Goal: Contribute content

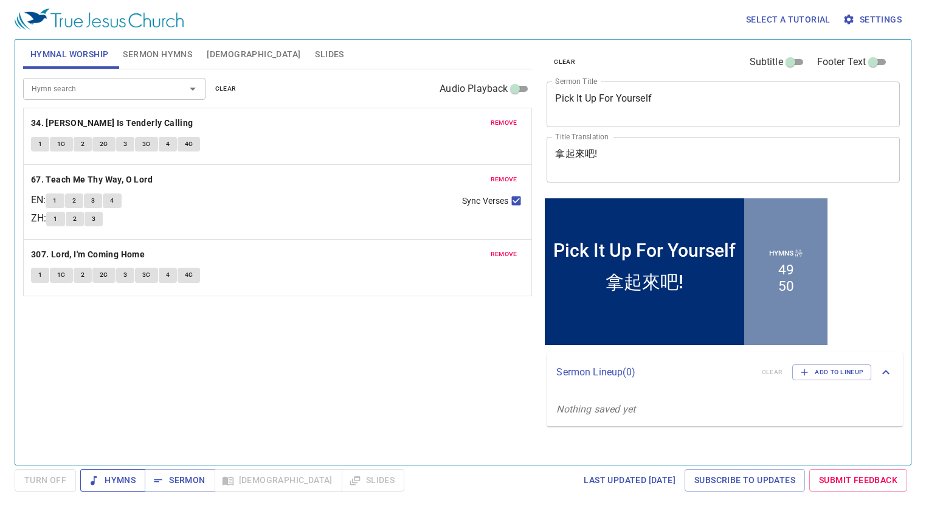
click at [120, 474] on span "Hymns" at bounding box center [113, 479] width 46 height 15
click at [507, 126] on span "remove" at bounding box center [504, 122] width 27 height 11
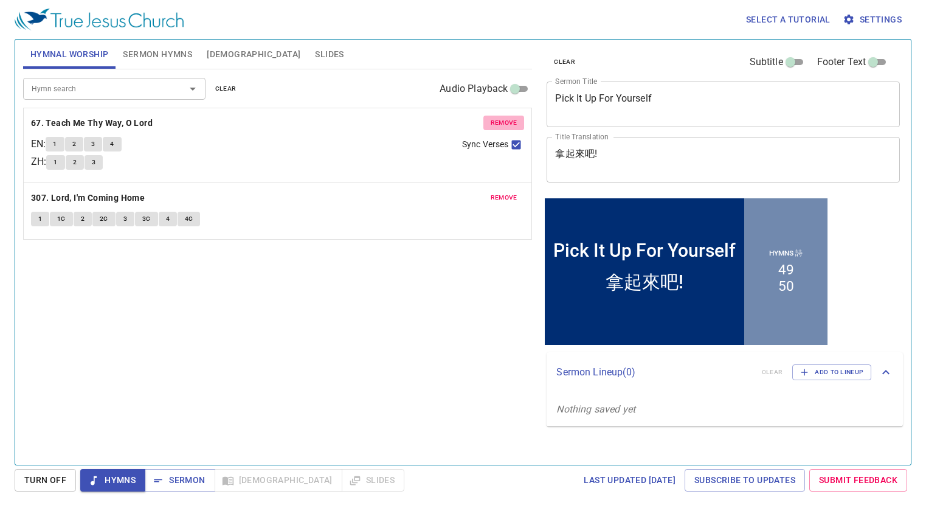
click at [507, 126] on span "remove" at bounding box center [504, 122] width 27 height 11
click at [507, 192] on span "remove" at bounding box center [504, 197] width 27 height 11
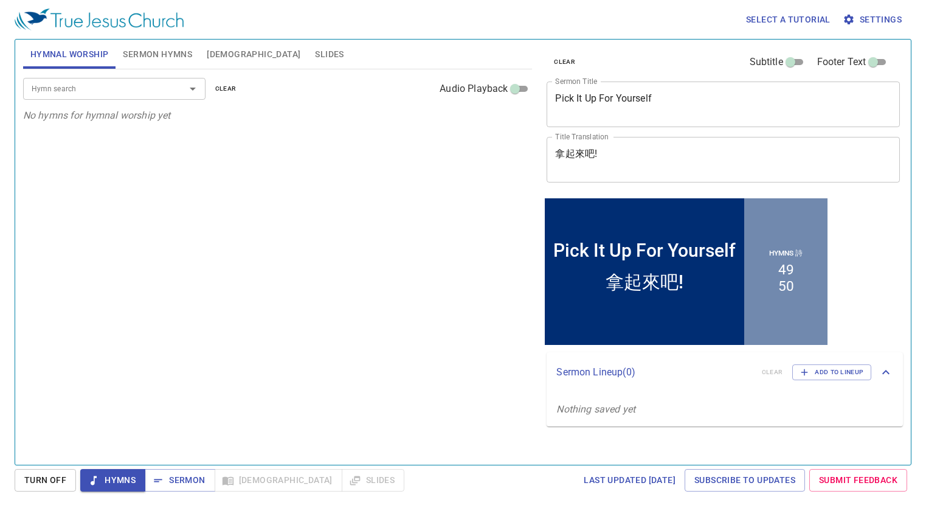
click at [114, 85] on input "Hymn search" at bounding box center [96, 88] width 139 height 14
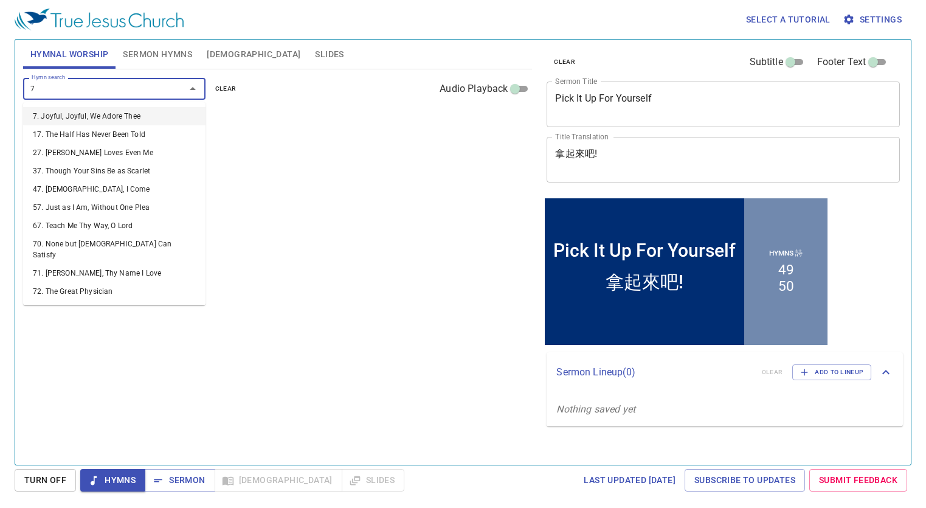
type input "70"
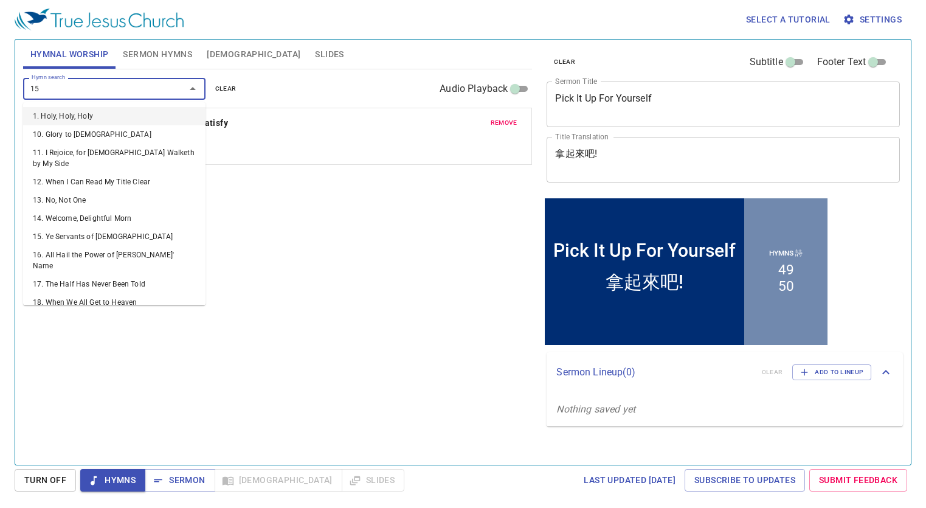
type input "159"
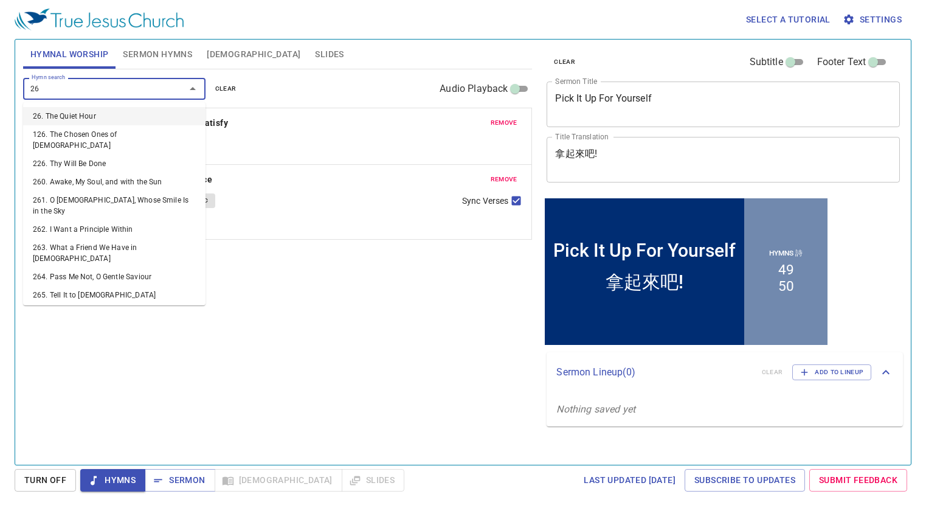
type input "263"
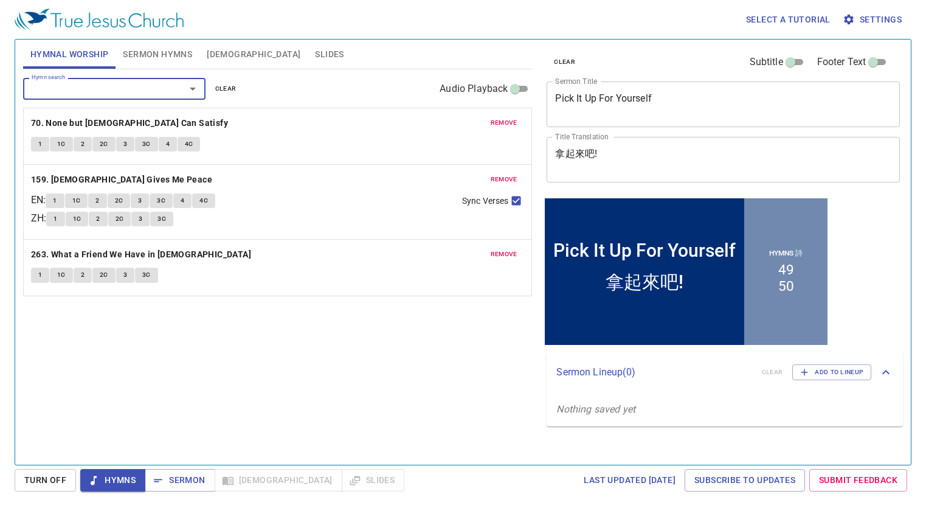
click at [140, 64] on button "Sermon Hymns" at bounding box center [158, 54] width 84 height 29
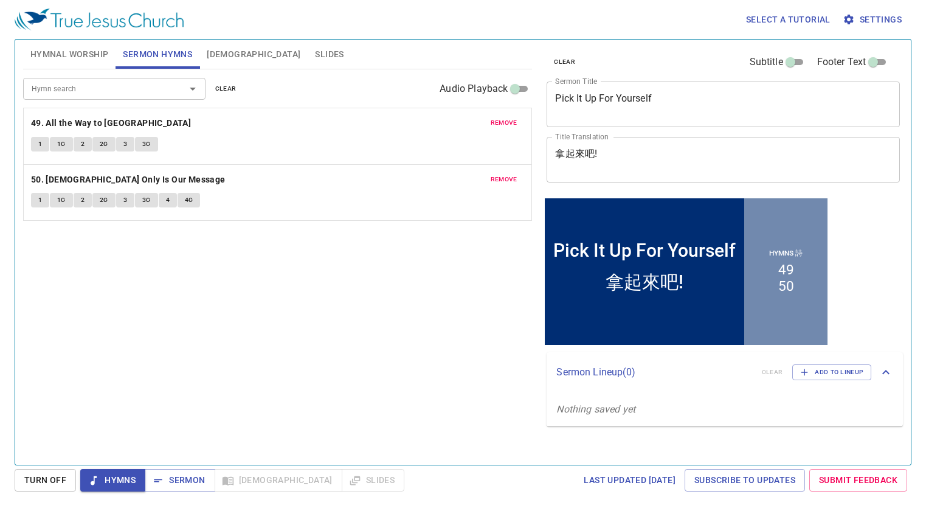
click at [499, 123] on span "remove" at bounding box center [504, 122] width 27 height 11
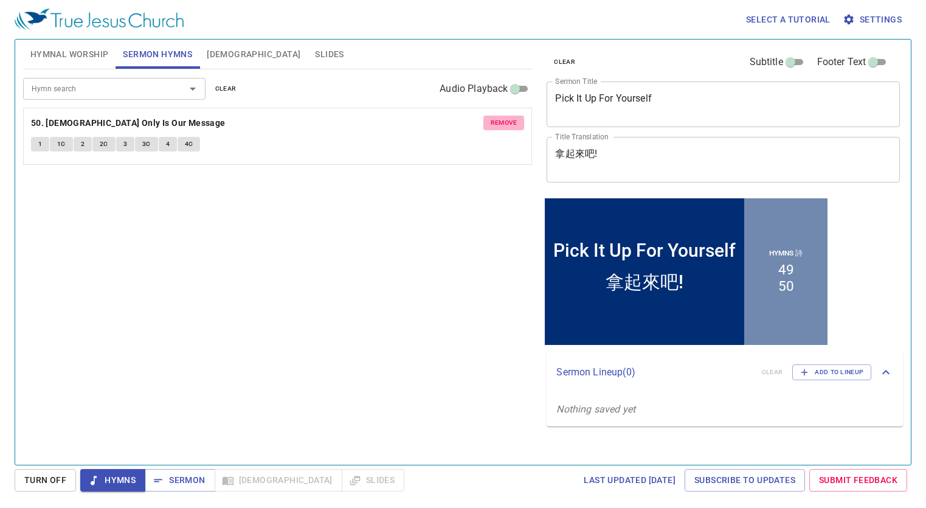
click at [499, 123] on span "remove" at bounding box center [504, 122] width 27 height 11
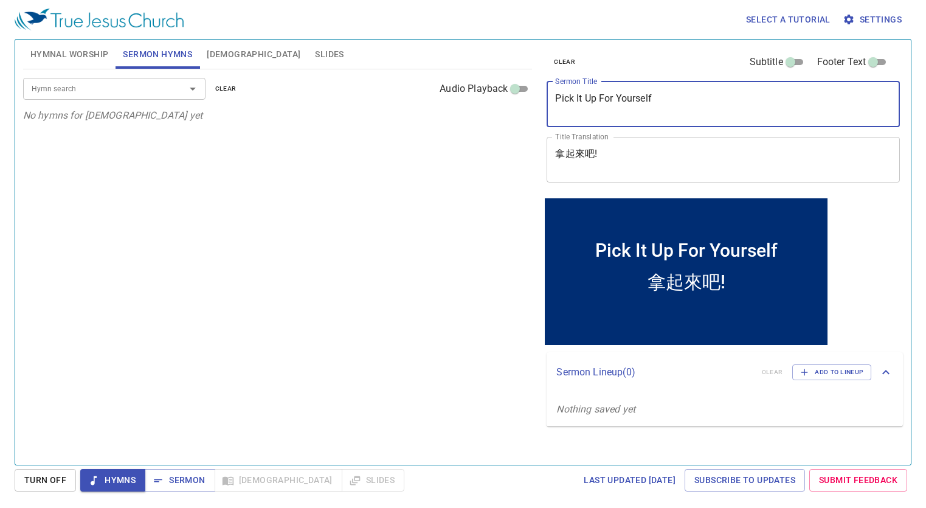
drag, startPoint x: 673, startPoint y: 110, endPoint x: 461, endPoint y: 85, distance: 213.8
click at [461, 85] on div "Hymnal Worship Sermon Hymns [DEMOGRAPHIC_DATA] Slides Hymn search Hymn search c…" at bounding box center [463, 247] width 890 height 425
paste textarea "可拉黨之亂The Korah Party Turmoil"
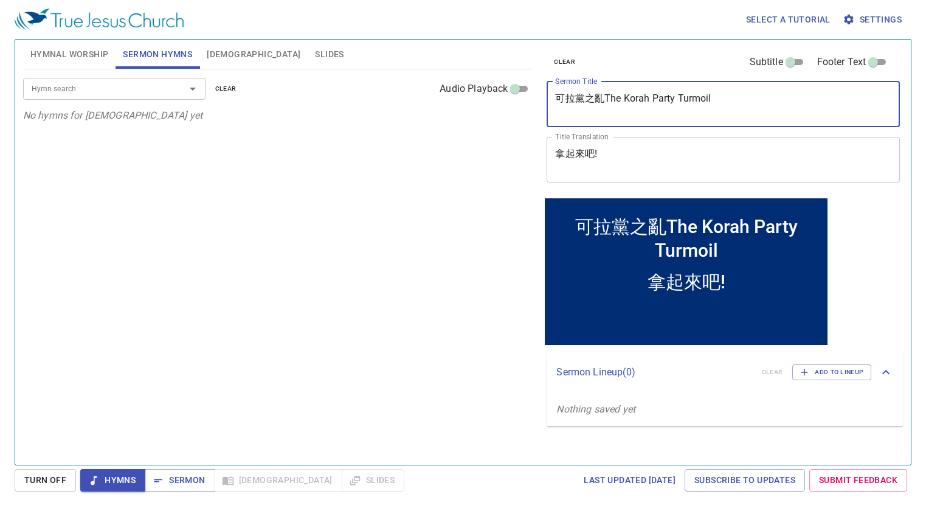
drag, startPoint x: 606, startPoint y: 101, endPoint x: 453, endPoint y: 86, distance: 153.9
click at [453, 86] on div "Hymnal Worship Sermon Hymns [DEMOGRAPHIC_DATA] Slides Hymn search Hymn search c…" at bounding box center [463, 247] width 890 height 425
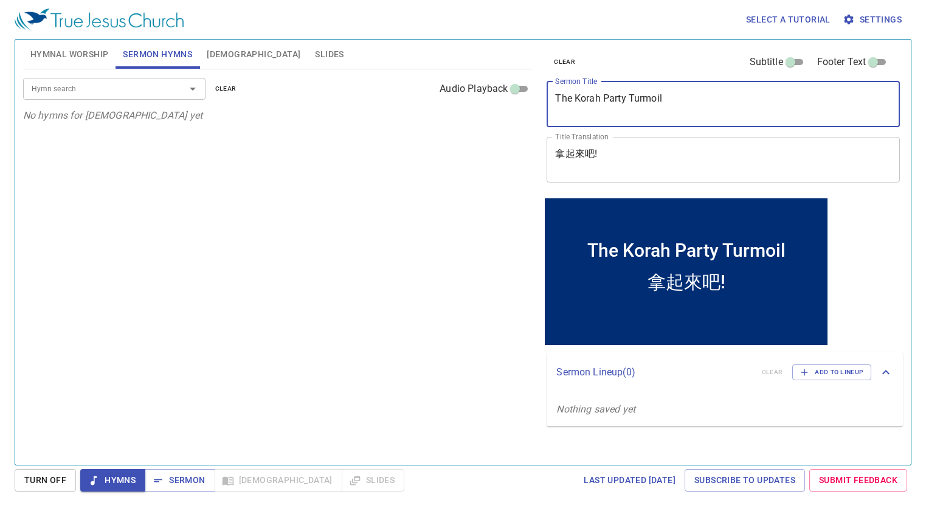
type textarea "The Korah Party Turmoil"
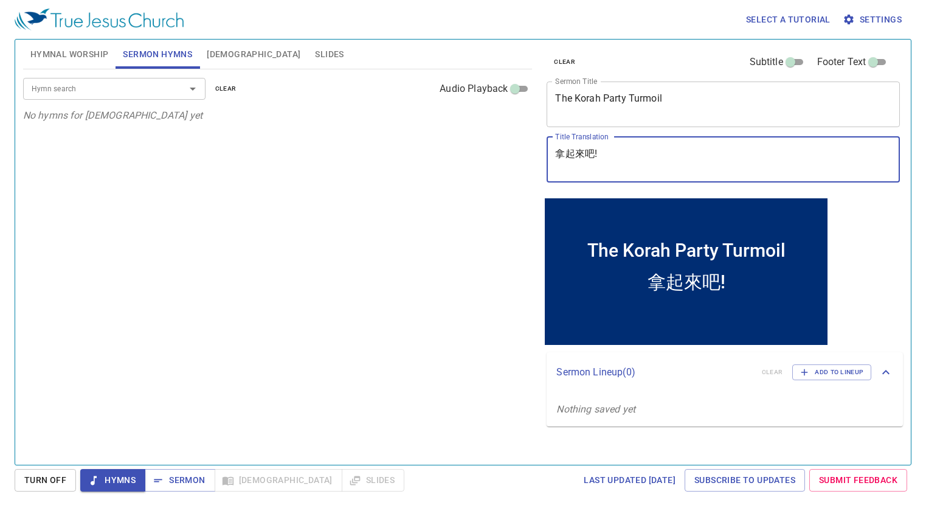
drag, startPoint x: 635, startPoint y: 150, endPoint x: 494, endPoint y: 144, distance: 141.2
click at [494, 144] on div "Hymnal Worship Sermon Hymns [DEMOGRAPHIC_DATA] Slides Hymn search Hymn search c…" at bounding box center [463, 247] width 890 height 425
paste textarea "可拉黨之亂"
type textarea "可拉黨之亂"
click at [97, 83] on input "Hymn search" at bounding box center [96, 88] width 139 height 14
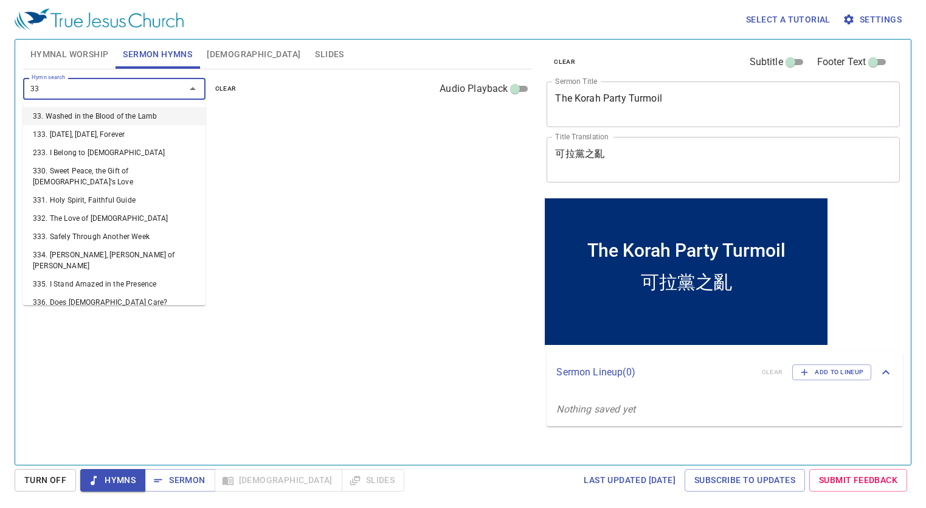
type input "339"
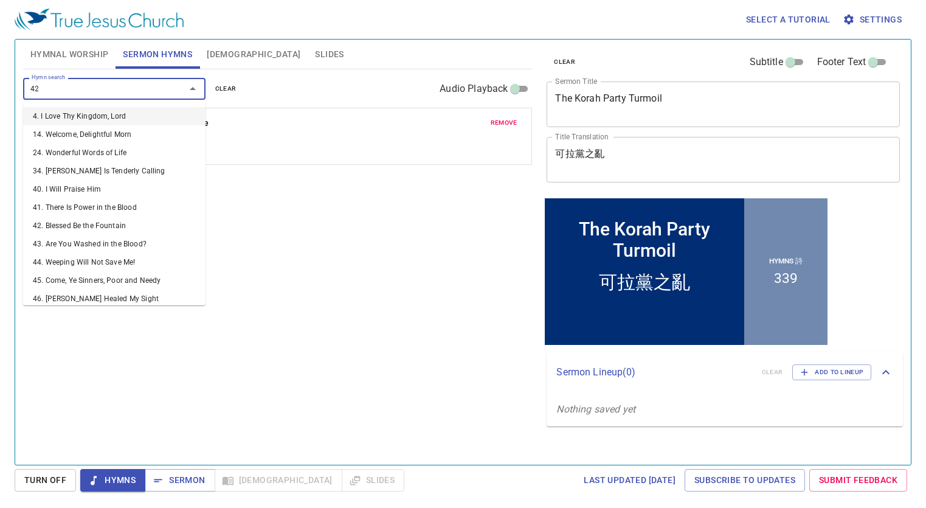
type input "428"
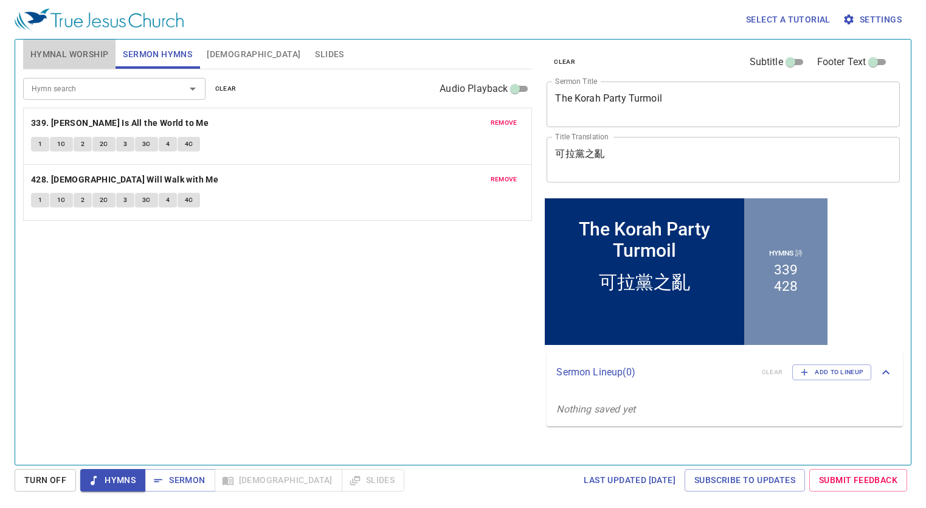
click at [78, 49] on span "Hymnal Worship" at bounding box center [69, 54] width 78 height 15
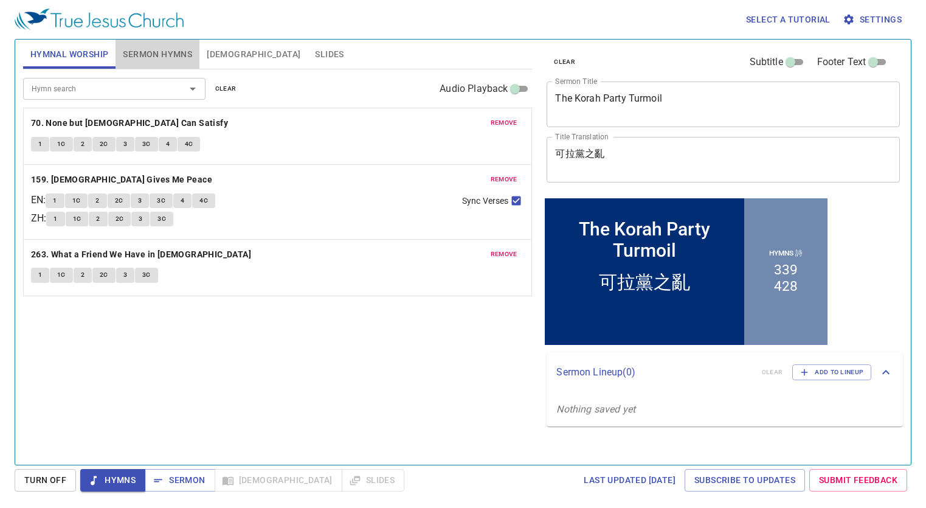
click at [149, 56] on span "Sermon Hymns" at bounding box center [157, 54] width 69 height 15
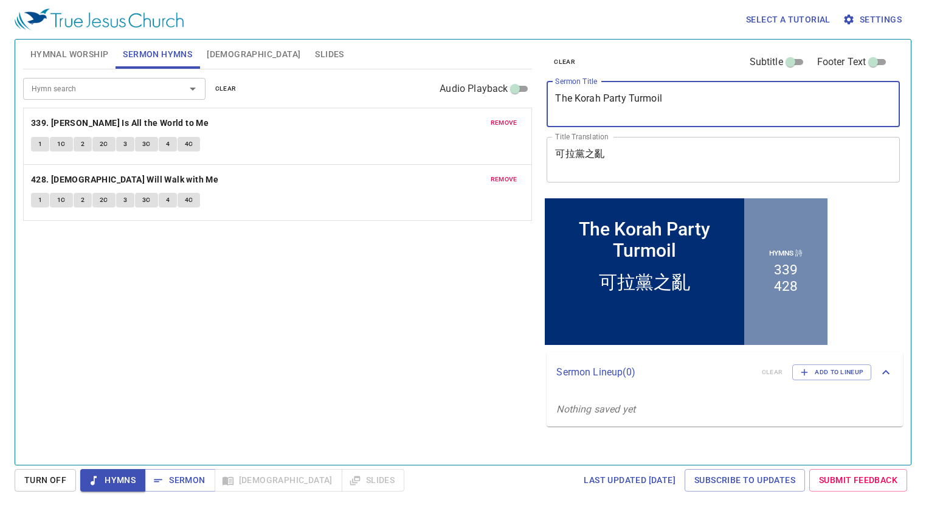
drag, startPoint x: 688, startPoint y: 109, endPoint x: 524, endPoint y: 99, distance: 164.6
click at [524, 99] on div "Hymnal Worship Sermon Hymns [DEMOGRAPHIC_DATA] Slides Hymn search Hymn search c…" at bounding box center [463, 247] width 890 height 425
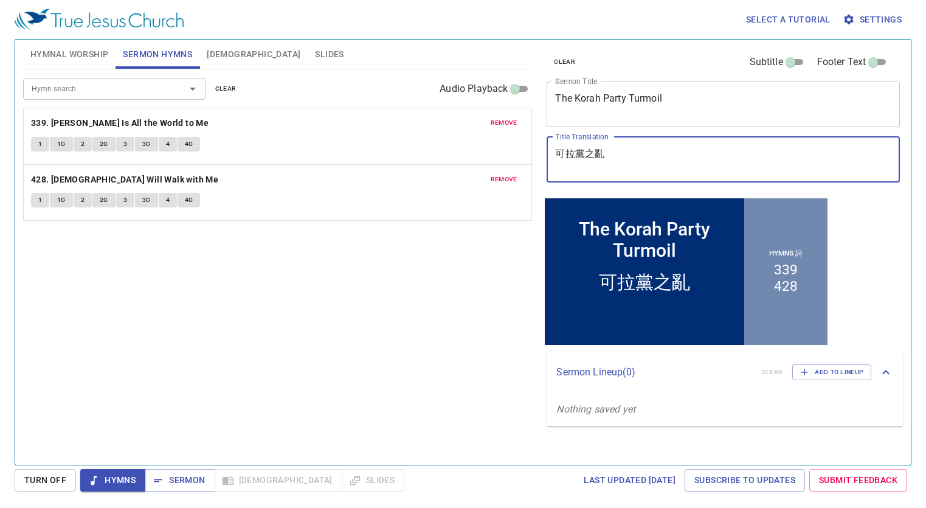
drag, startPoint x: 599, startPoint y: 158, endPoint x: 535, endPoint y: 151, distance: 64.8
click at [535, 151] on div "Hymnal Worship Sermon Hymns [DEMOGRAPHIC_DATA] Slides Hymn search Hymn search c…" at bounding box center [463, 247] width 890 height 425
click at [47, 52] on span "Hymnal Worship" at bounding box center [69, 54] width 78 height 15
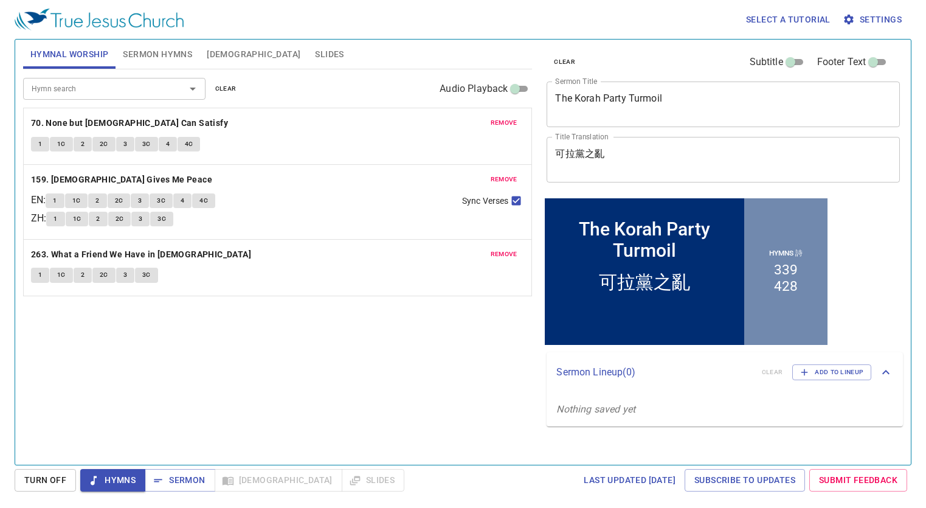
click at [123, 471] on button "Hymns" at bounding box center [112, 480] width 65 height 22
click at [403, 395] on div "Hymn search Hymn search clear Audio Playback remove 70. None but [PERSON_NAME] …" at bounding box center [278, 261] width 510 height 385
click at [128, 120] on b "70. None but [DEMOGRAPHIC_DATA] Can Satisfy" at bounding box center [129, 123] width 197 height 15
click at [43, 146] on button "1" at bounding box center [40, 144] width 18 height 15
